Goal: Task Accomplishment & Management: Manage account settings

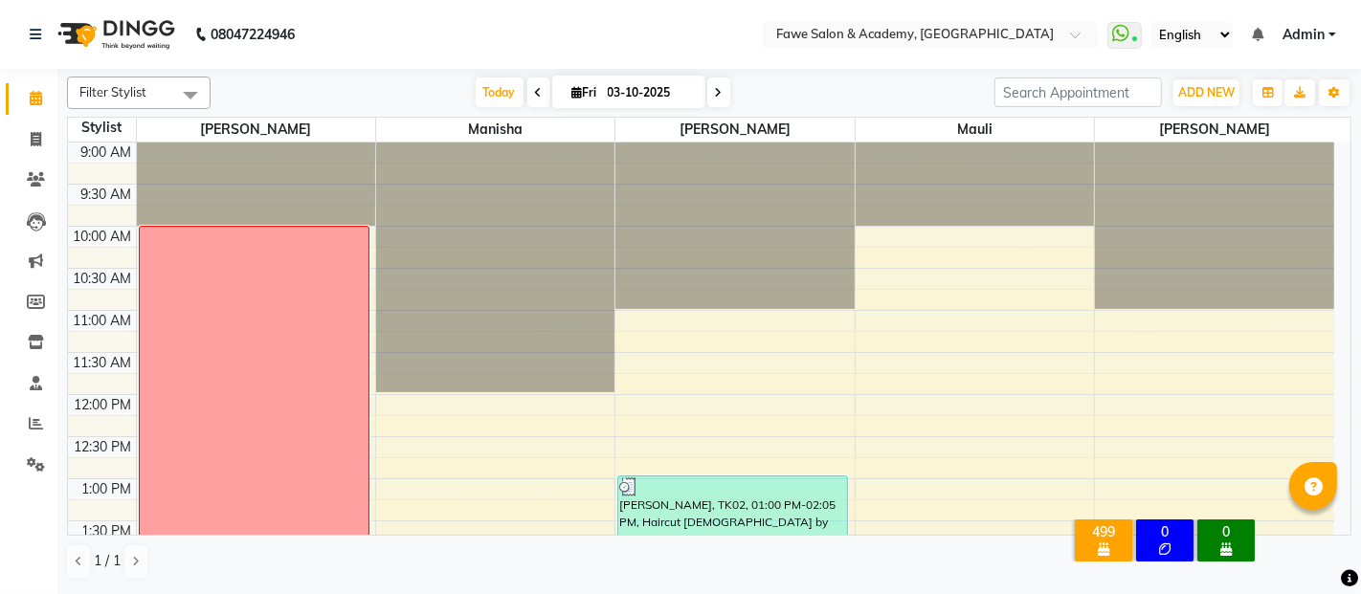
scroll to position [500, 0]
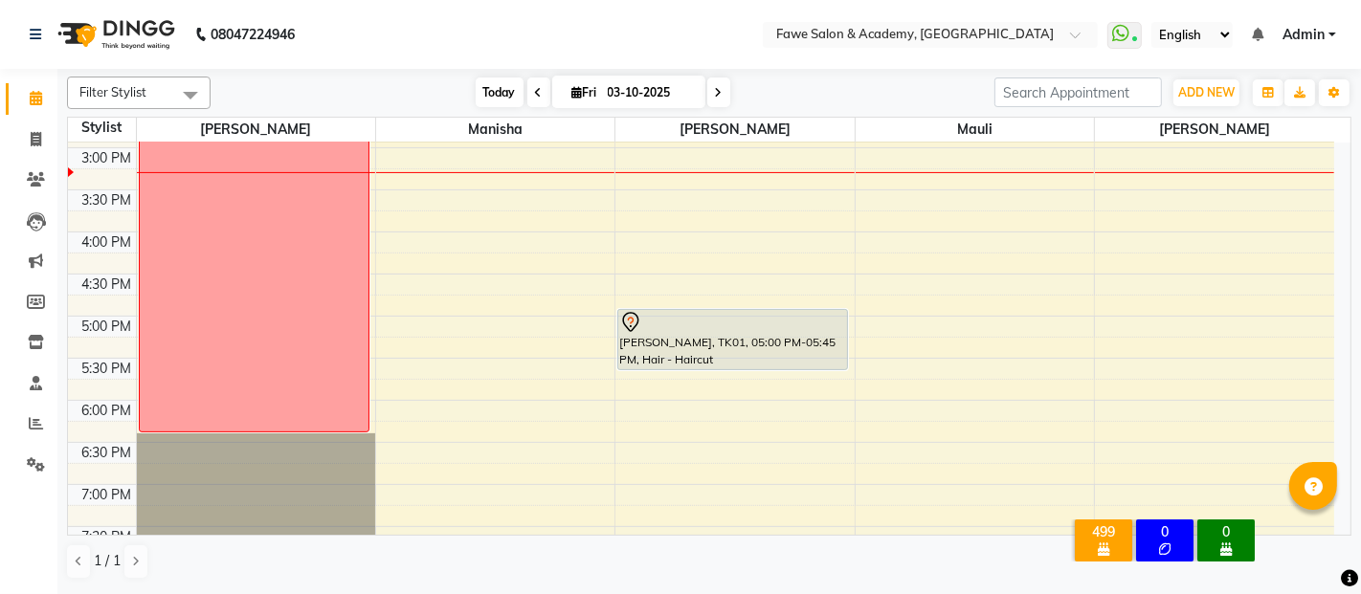
click at [497, 100] on span "Today" at bounding box center [500, 93] width 48 height 30
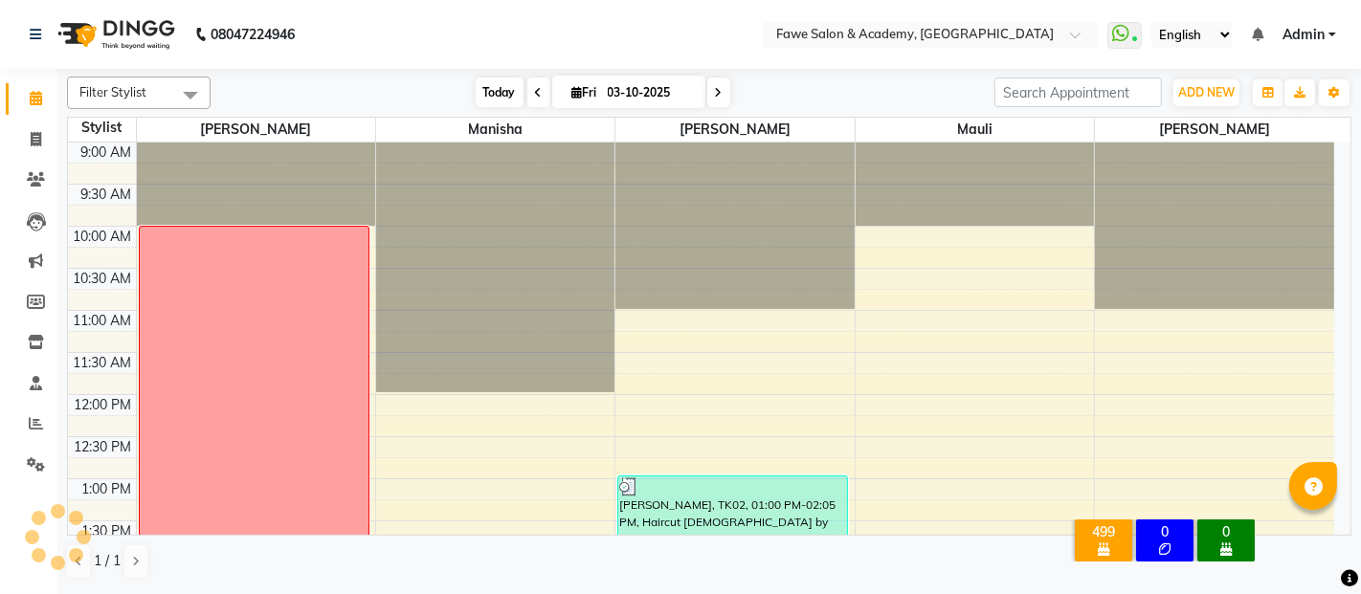
scroll to position [583, 0]
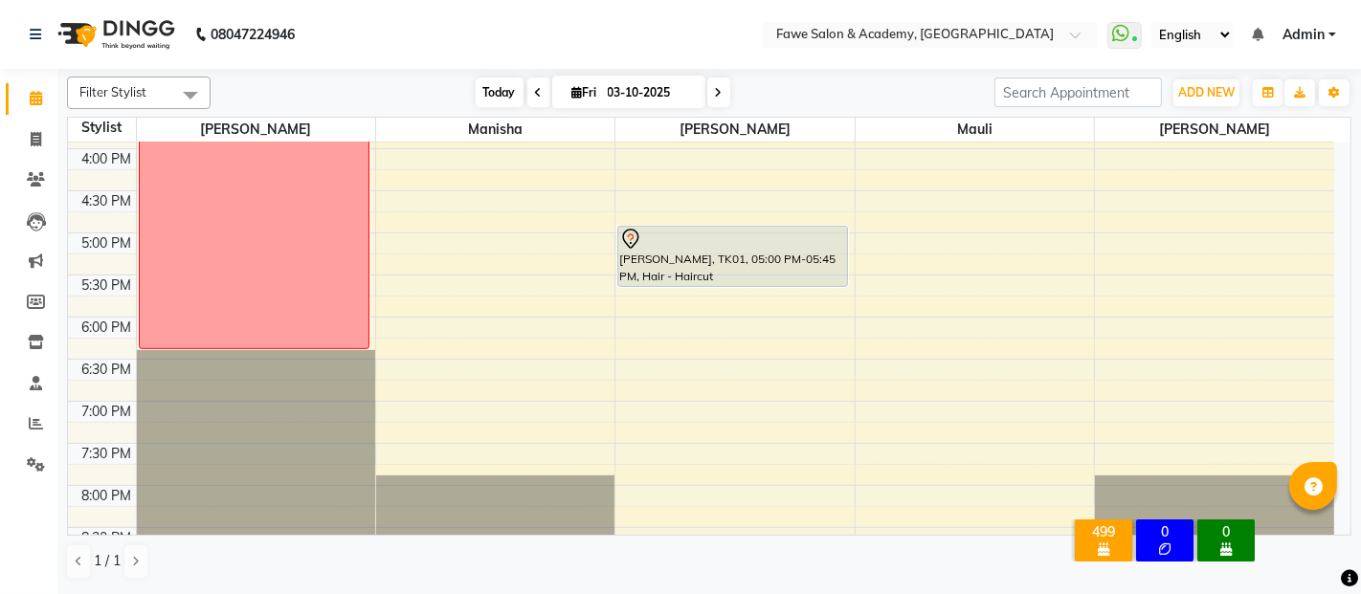
click at [497, 100] on span "Today" at bounding box center [500, 93] width 48 height 30
click at [572, 94] on icon at bounding box center [577, 92] width 11 height 12
select select "10"
select select "2025"
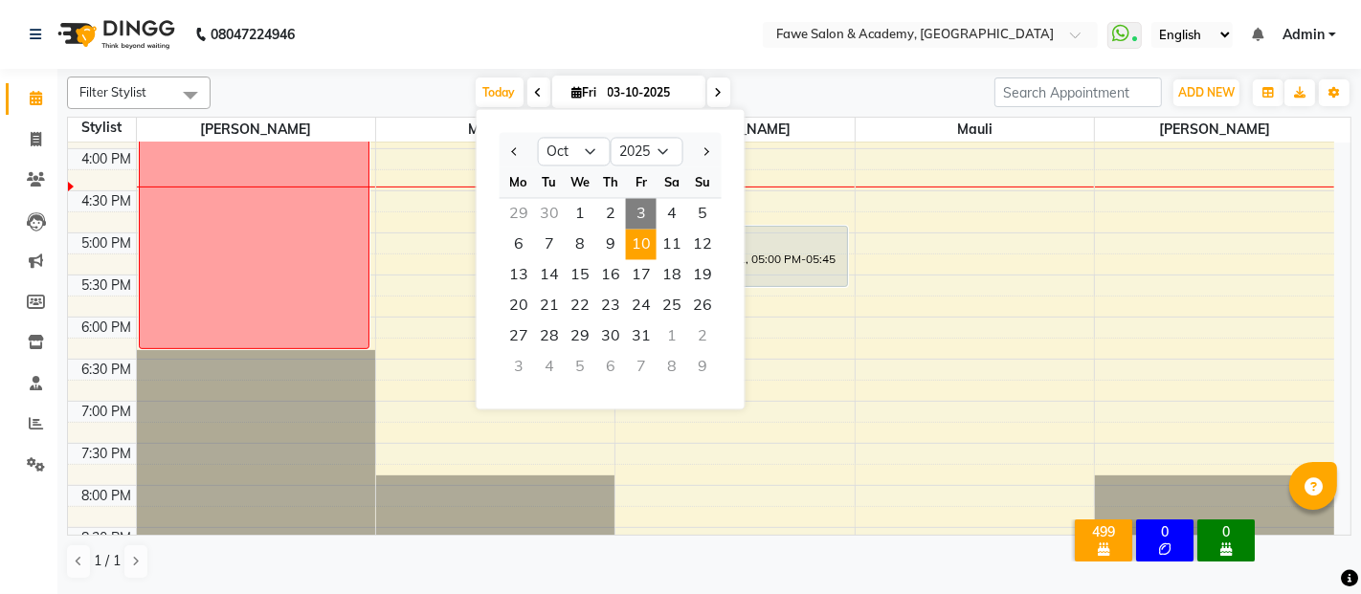
click at [649, 246] on span "10" at bounding box center [641, 244] width 31 height 31
type input "[DATE]"
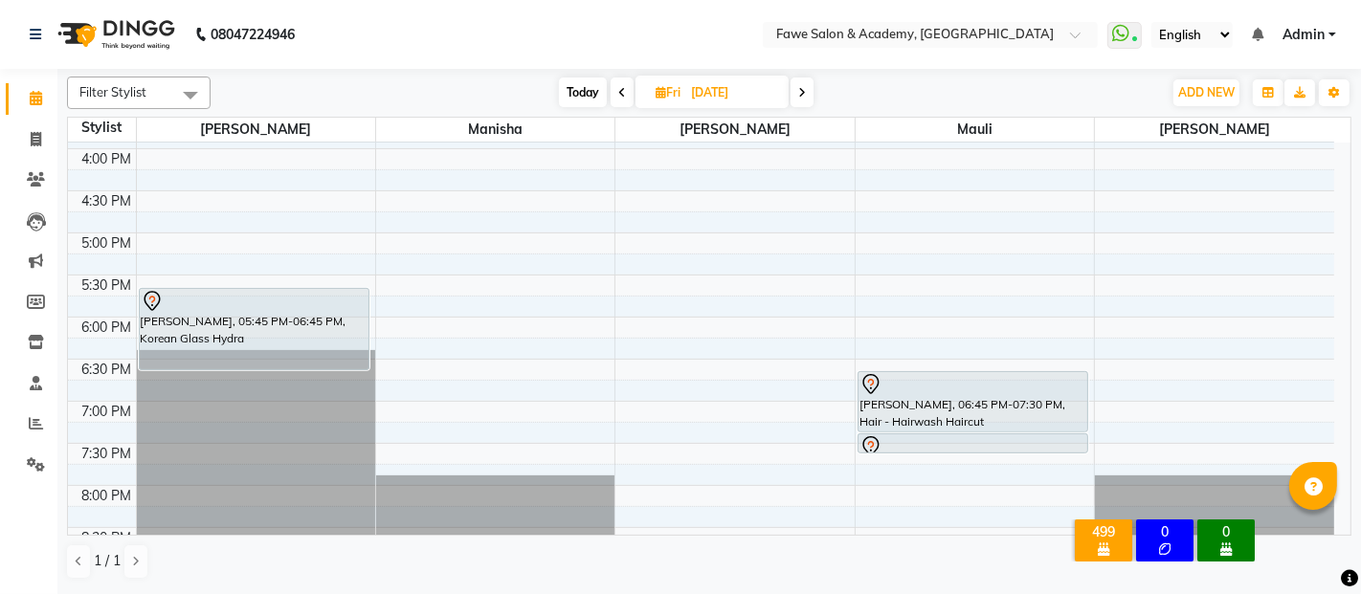
click at [675, 97] on span "Fri" at bounding box center [668, 92] width 34 height 14
select select "10"
select select "2025"
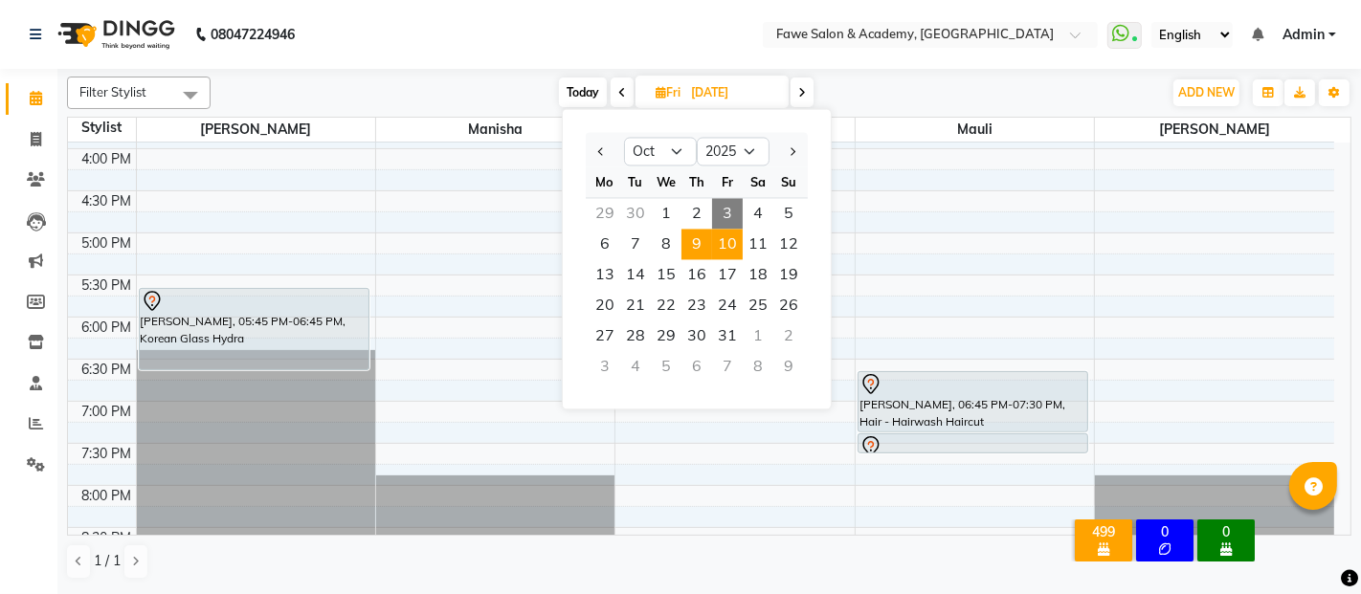
click at [698, 248] on span "9" at bounding box center [697, 244] width 31 height 31
type input "[DATE]"
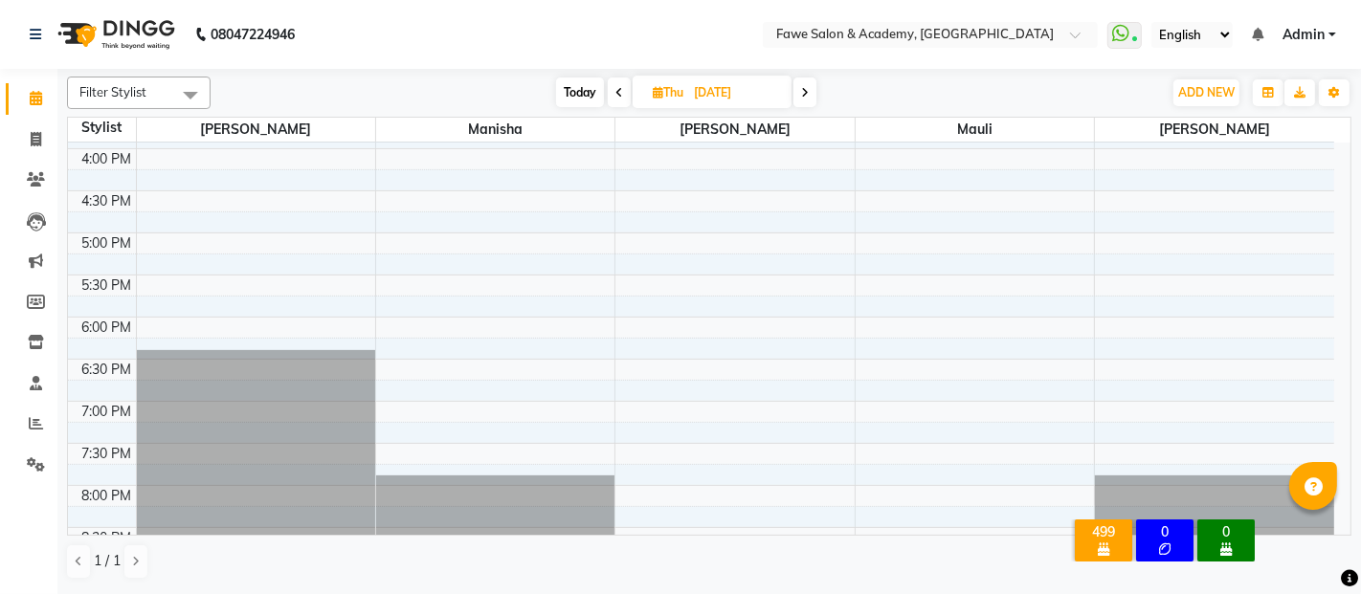
click at [658, 90] on icon at bounding box center [658, 92] width 11 height 12
select select "10"
select select "2025"
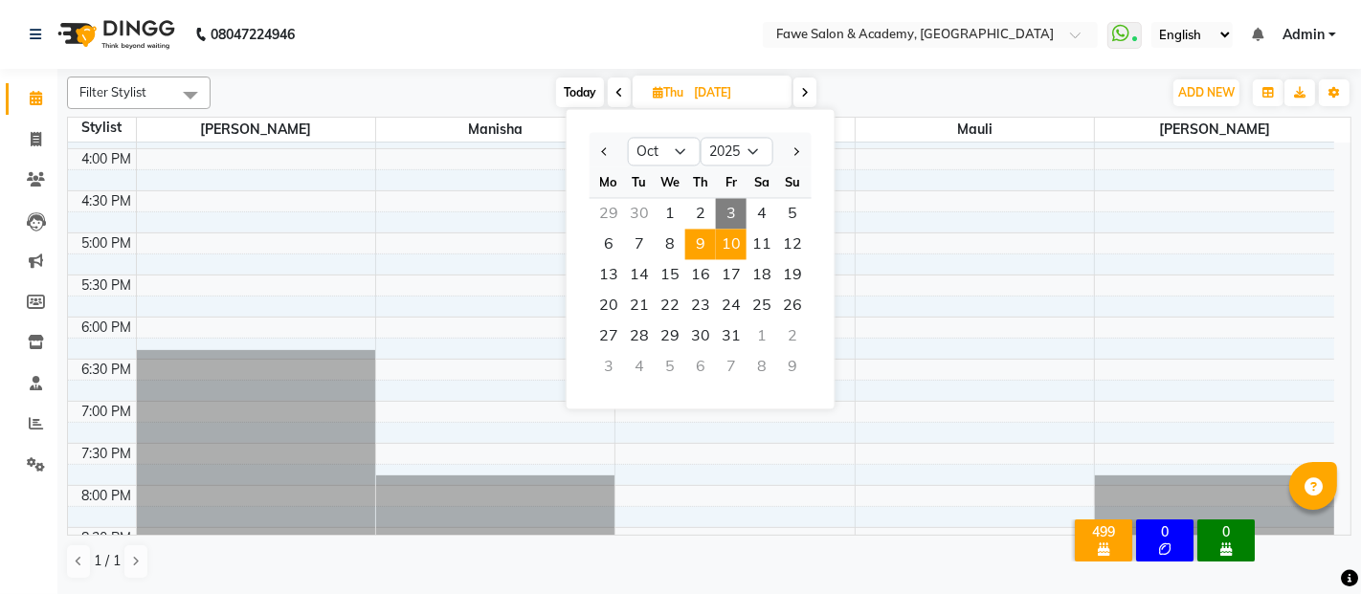
click at [737, 254] on span "10" at bounding box center [731, 244] width 31 height 31
type input "[DATE]"
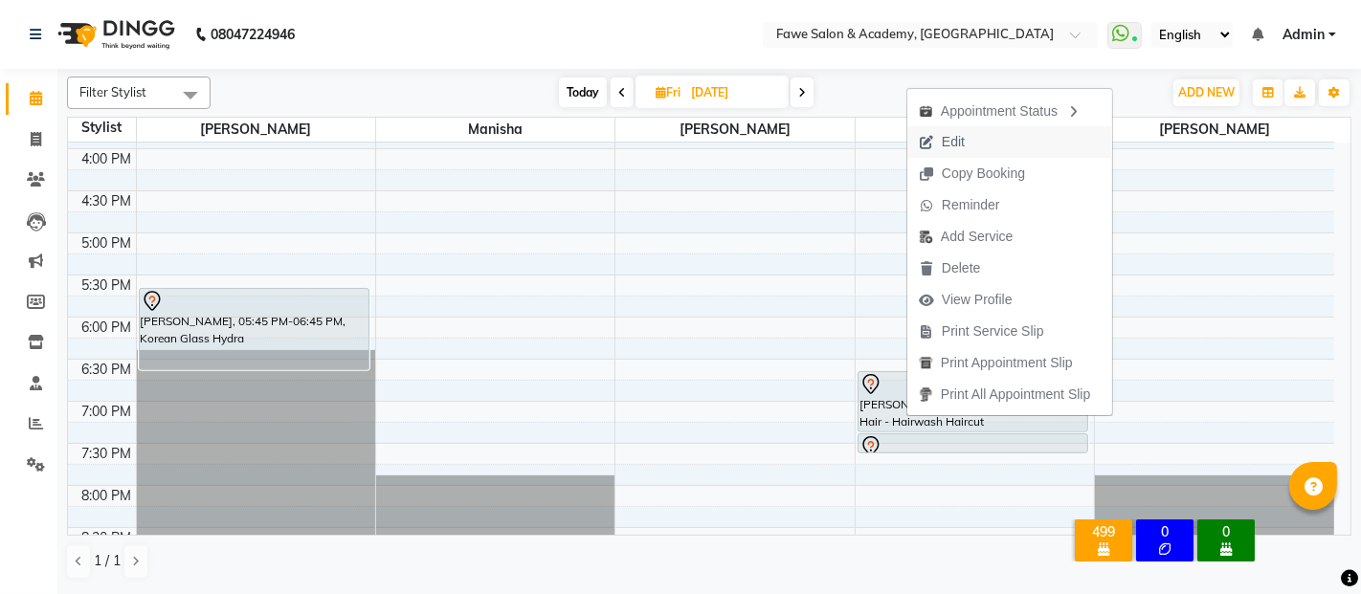
click at [974, 137] on span "Edit" at bounding box center [941, 142] width 69 height 32
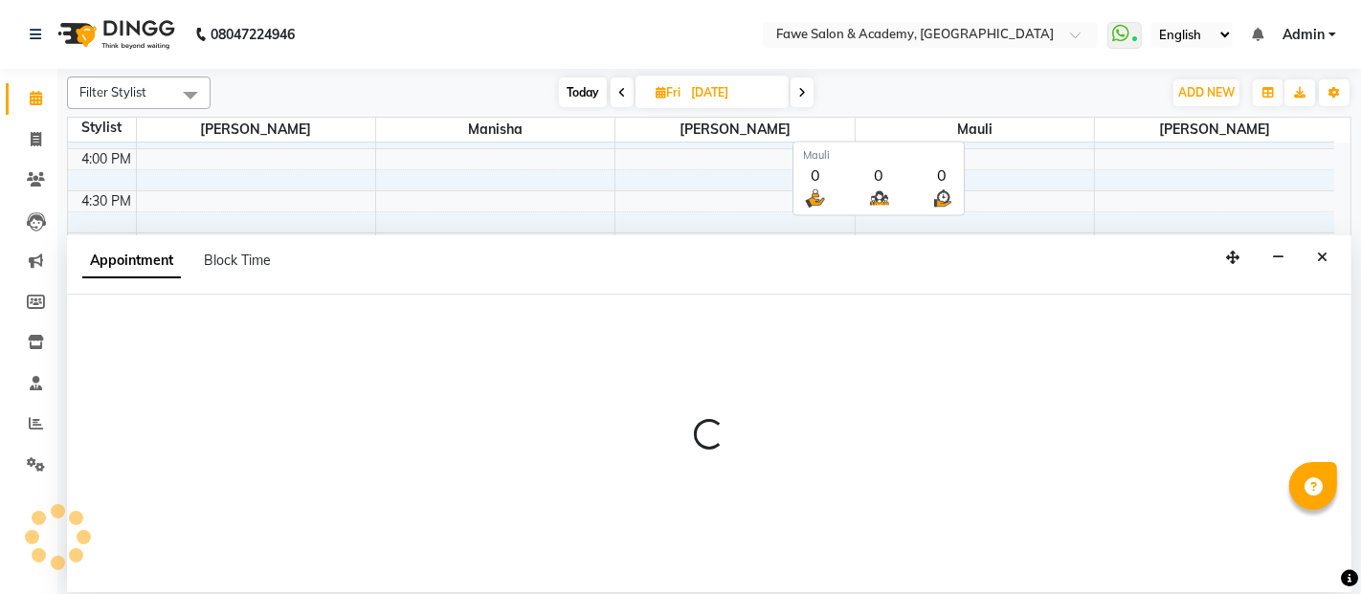
select select "tentative"
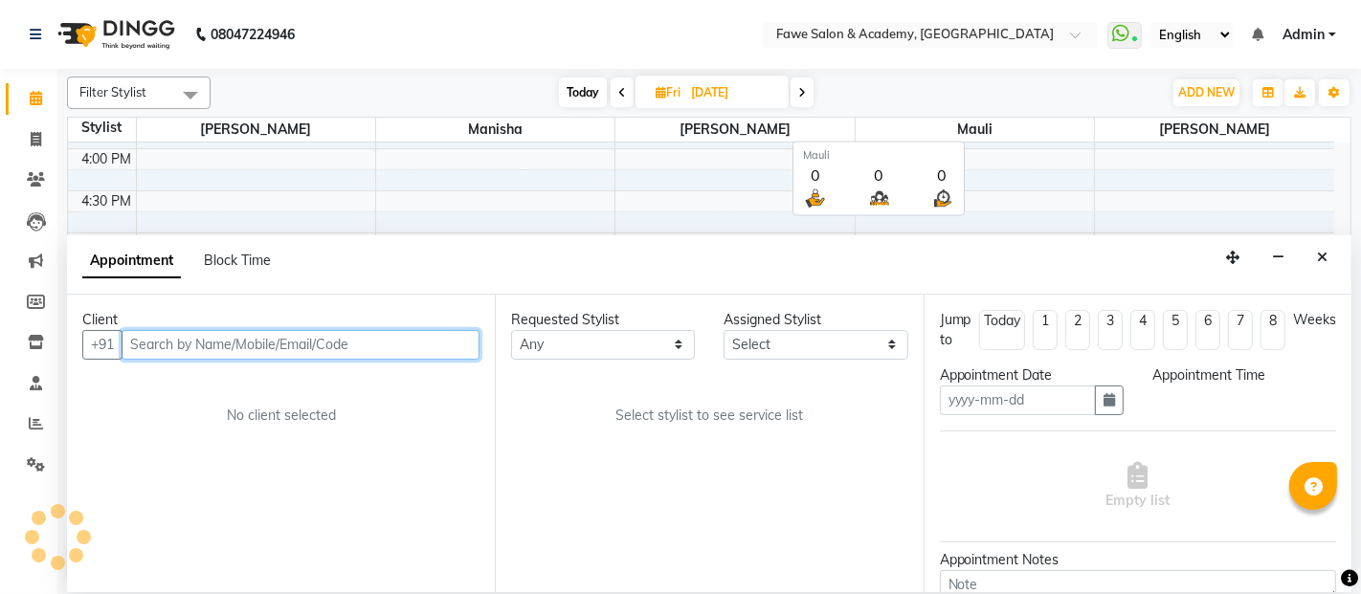
type input "[DATE]"
select select "1065"
select select "14305"
select select "1268"
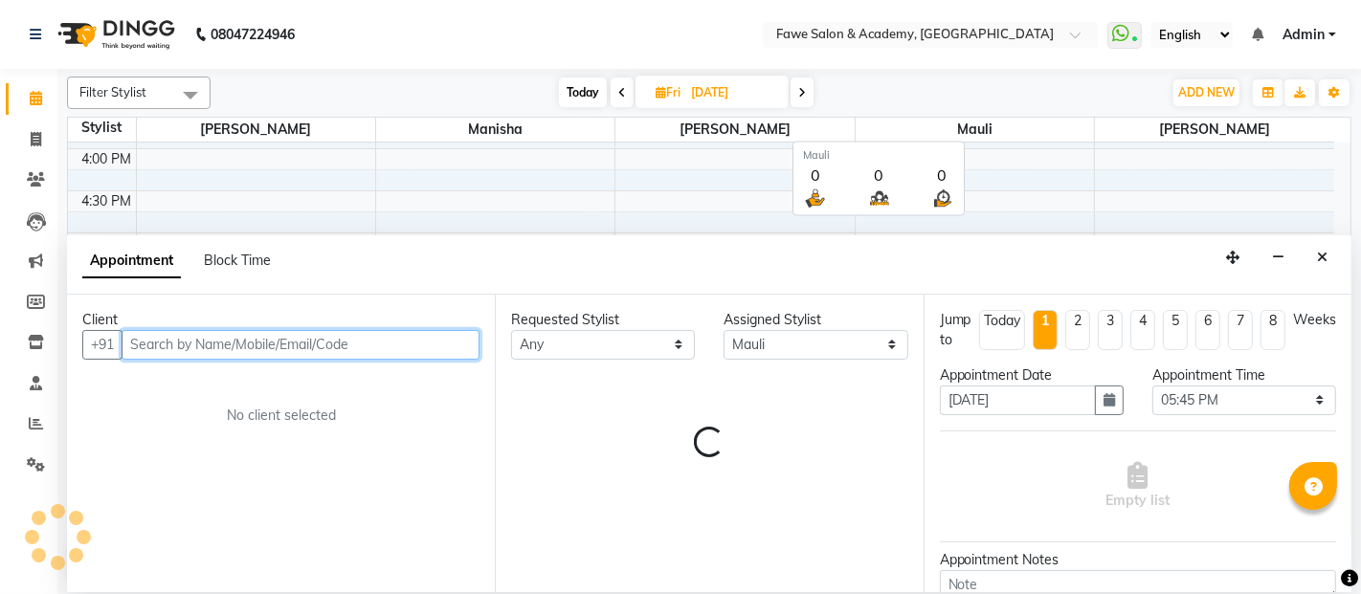
select select "1268"
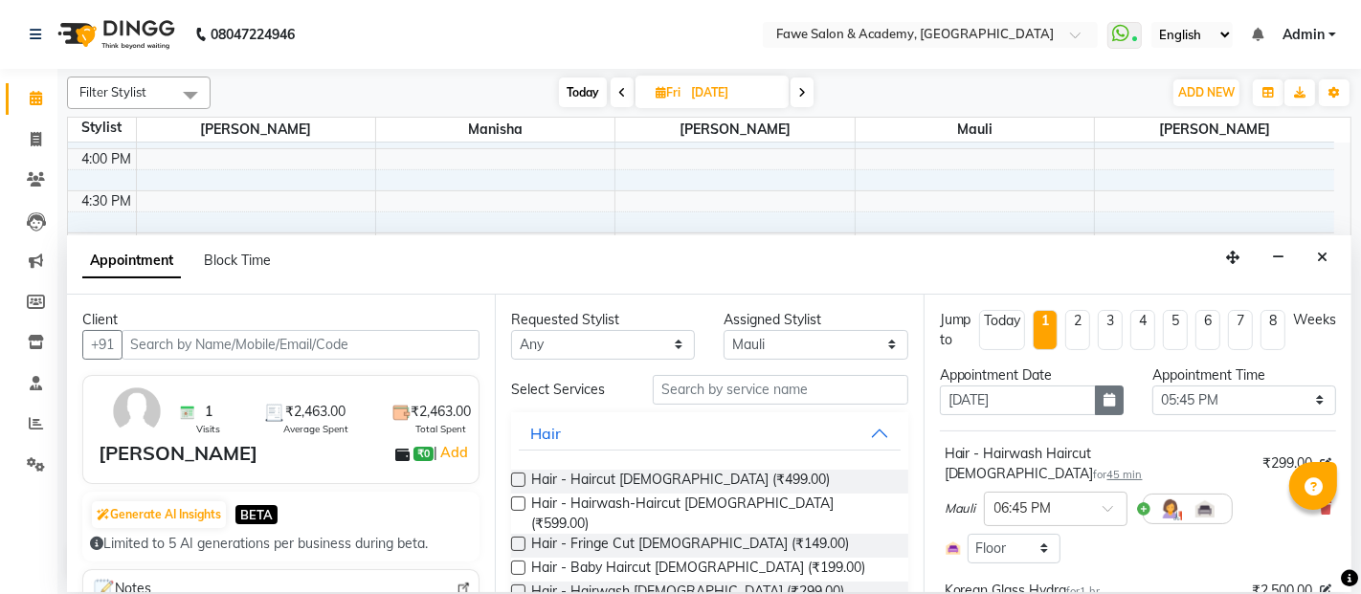
click at [1108, 408] on button "button" at bounding box center [1109, 401] width 29 height 30
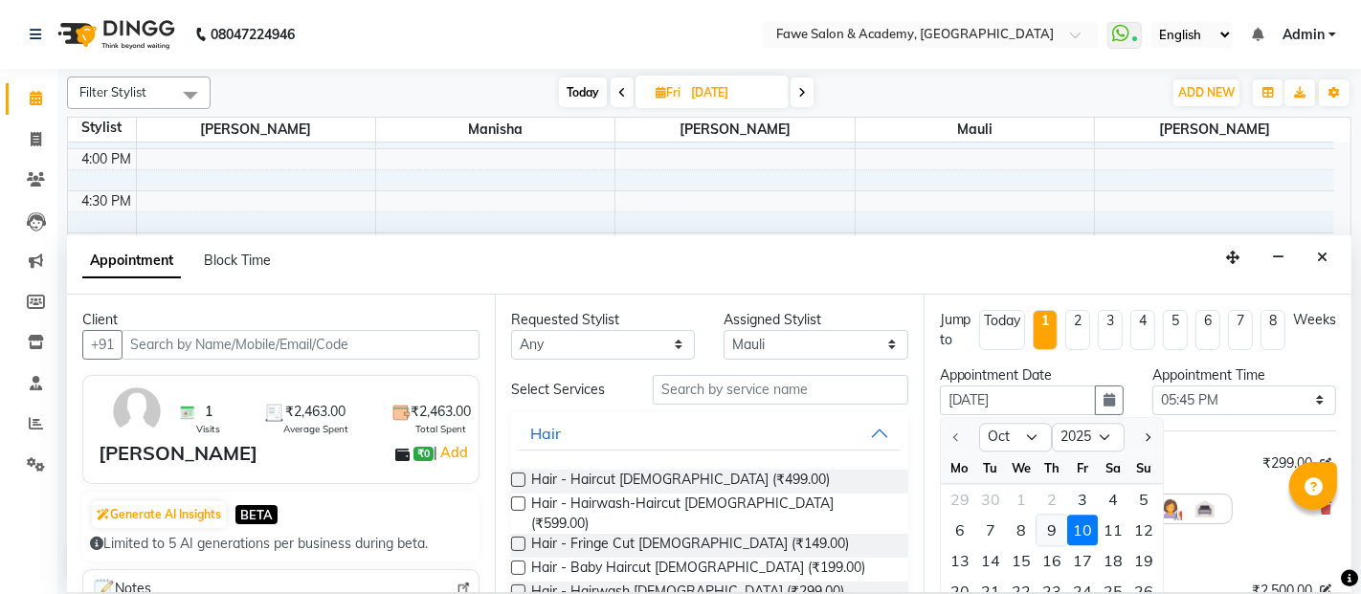
click at [1049, 531] on div "9" at bounding box center [1052, 530] width 31 height 31
type input "[DATE]"
select select "1065"
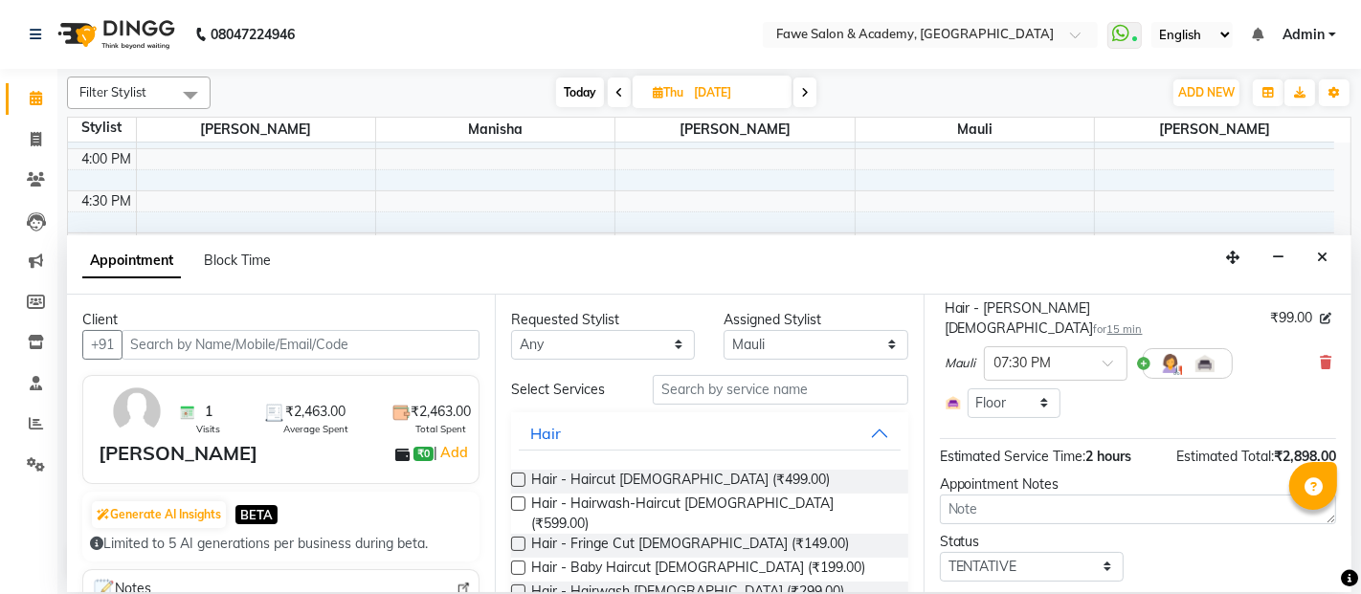
scroll to position [413, 0]
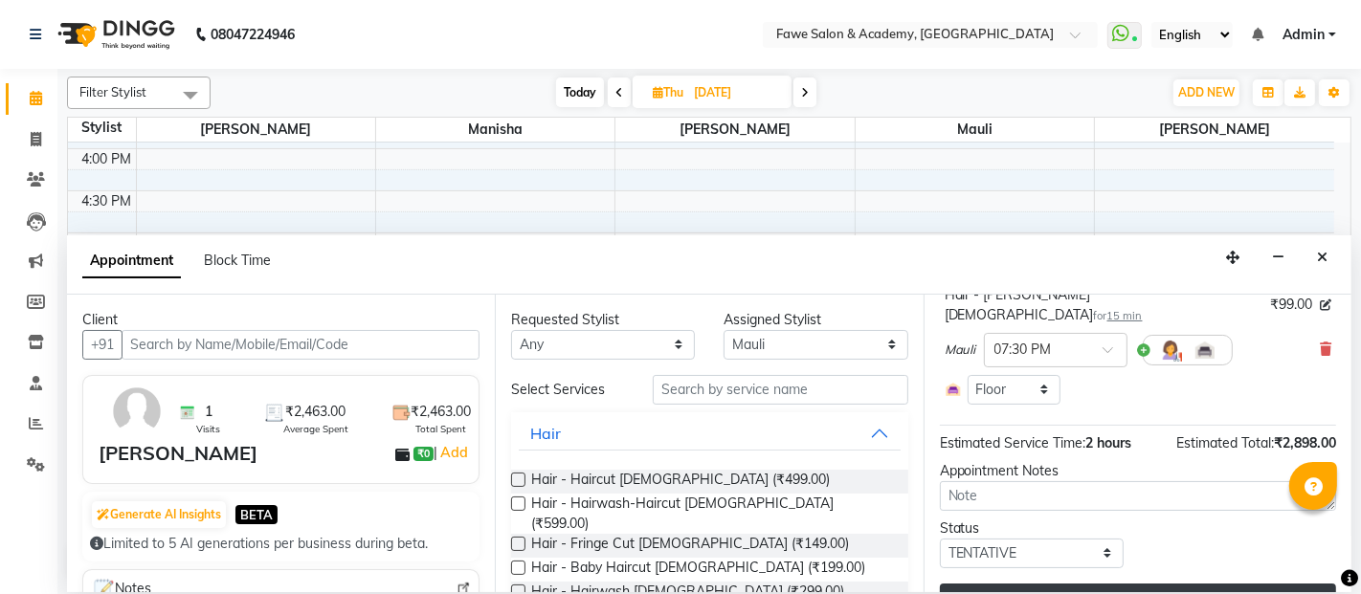
click at [1193, 584] on button "Update" at bounding box center [1138, 601] width 396 height 34
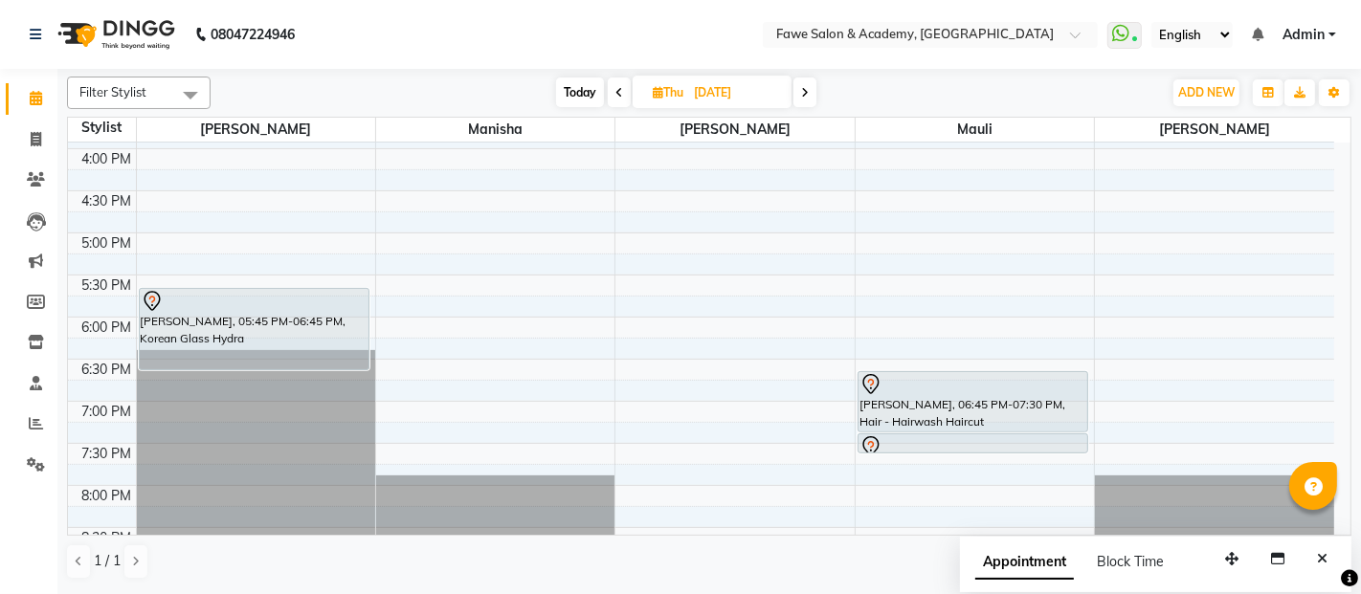
click at [808, 95] on icon at bounding box center [805, 92] width 8 height 11
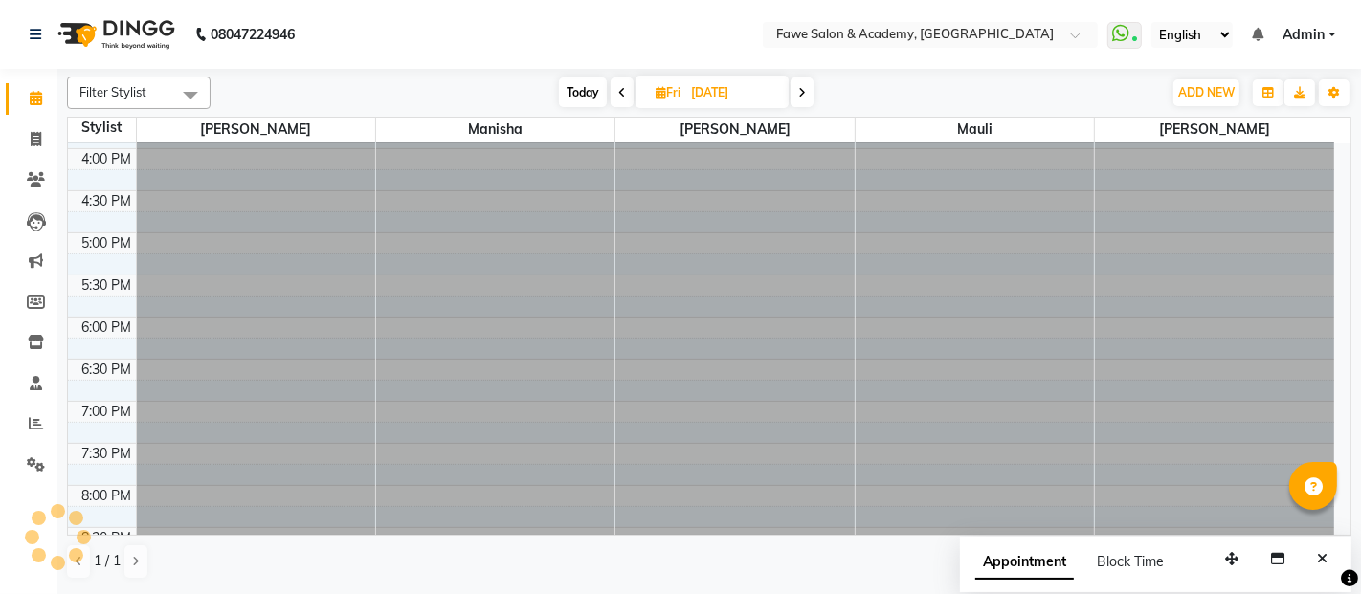
scroll to position [583, 0]
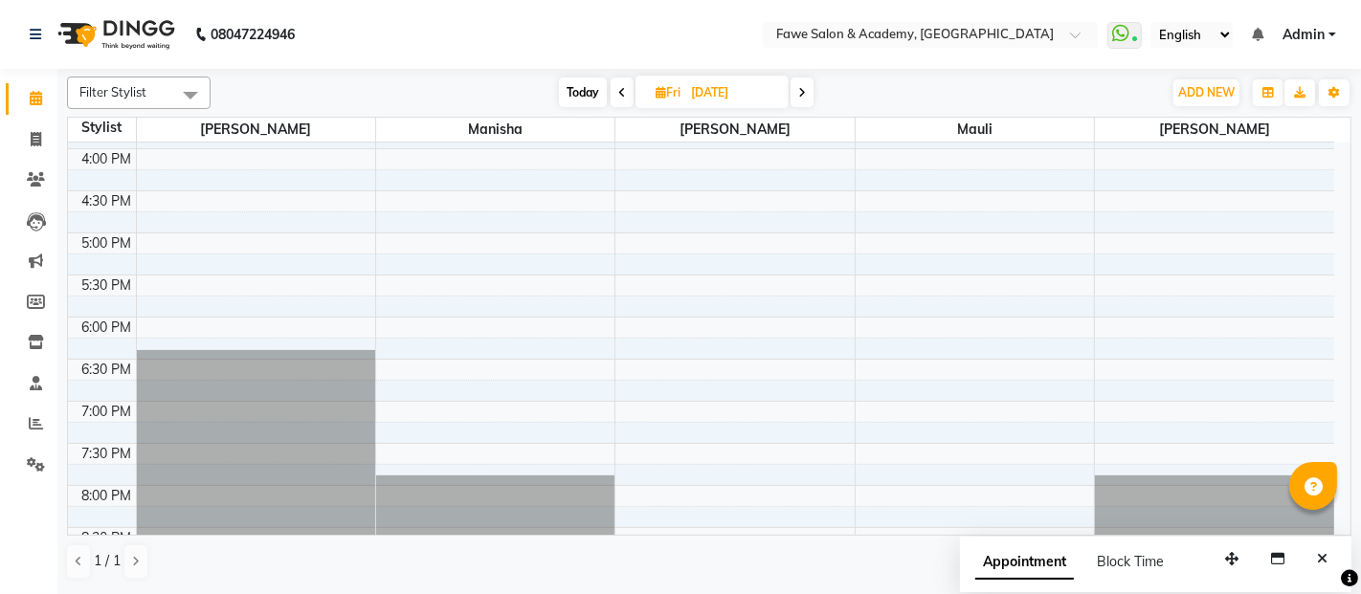
click at [621, 93] on icon at bounding box center [622, 92] width 8 height 11
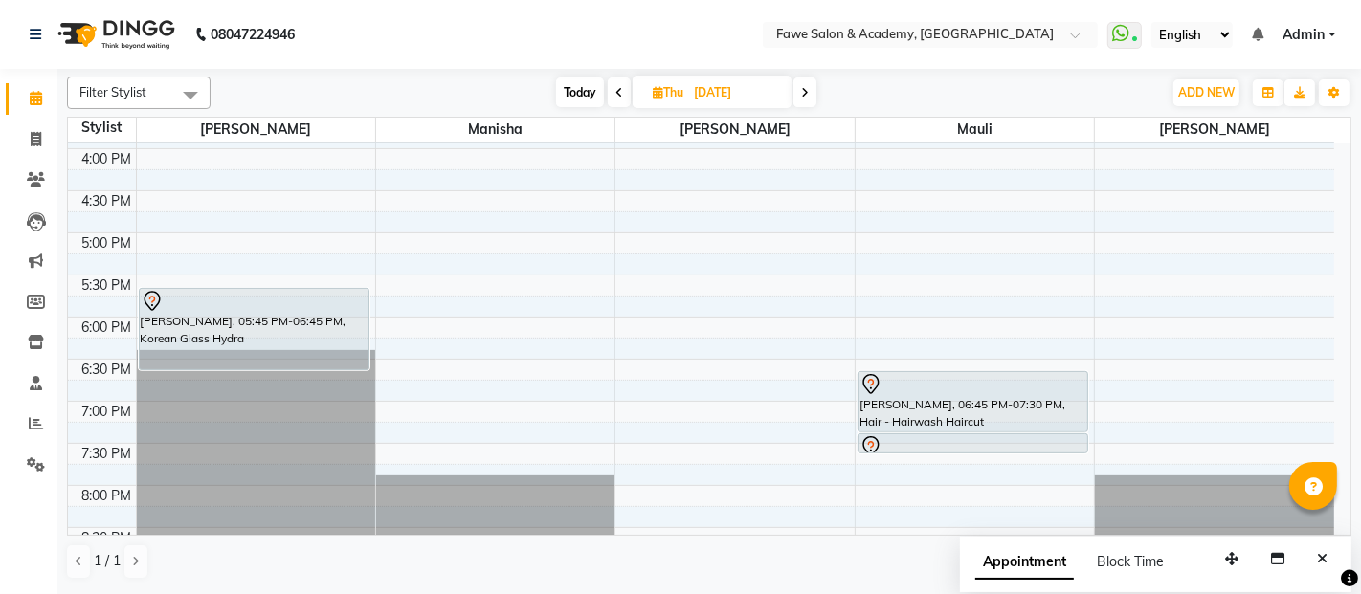
click at [578, 98] on span "Today" at bounding box center [580, 93] width 48 height 30
type input "03-10-2025"
